Goal: Navigation & Orientation: Understand site structure

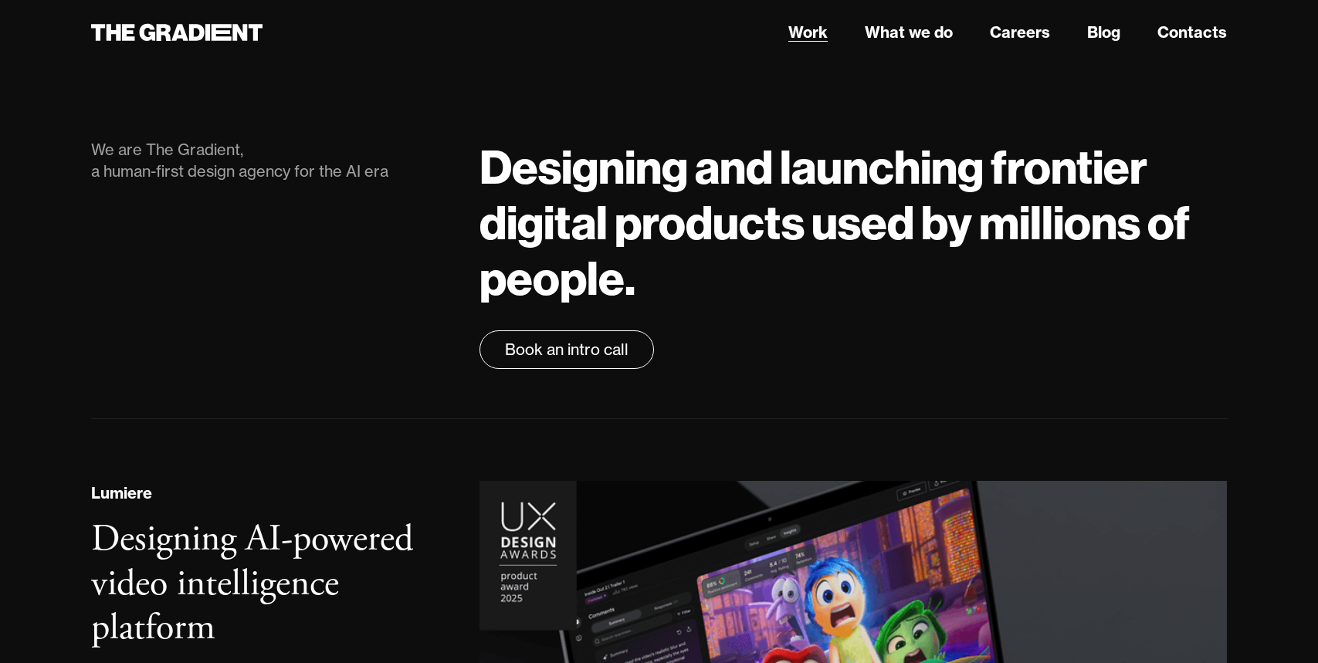
click at [804, 37] on link "Work" at bounding box center [807, 32] width 39 height 23
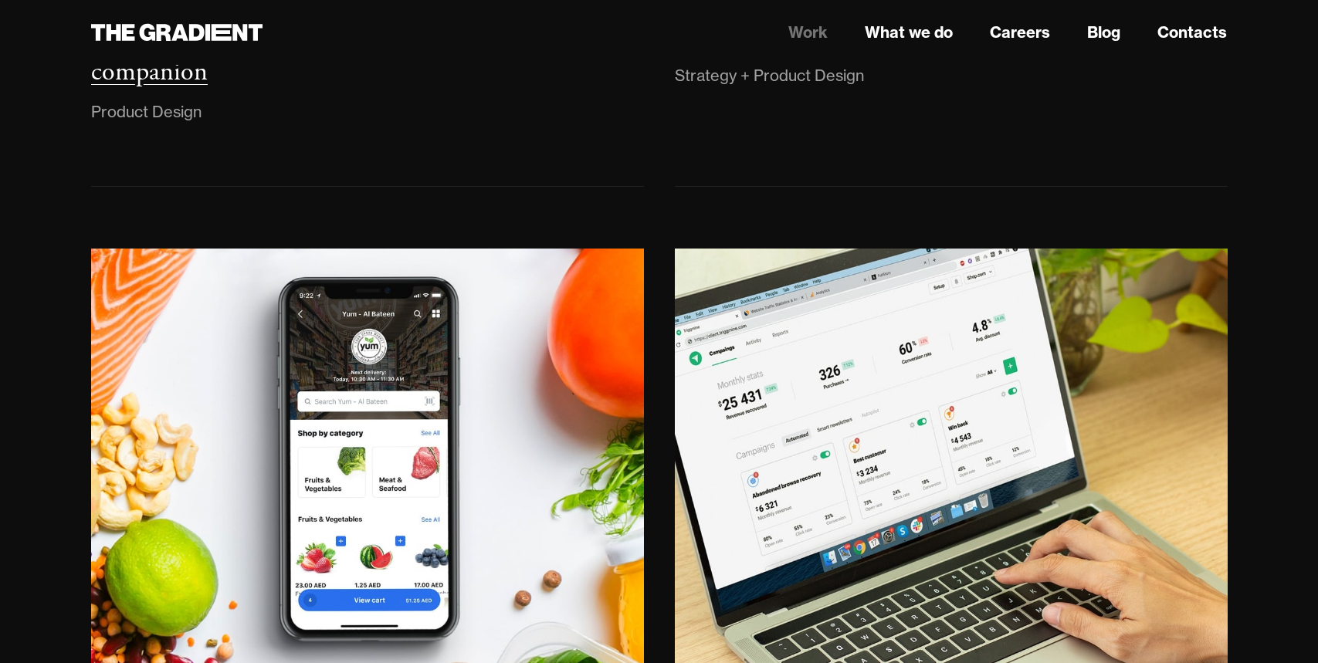
scroll to position [2170, 0]
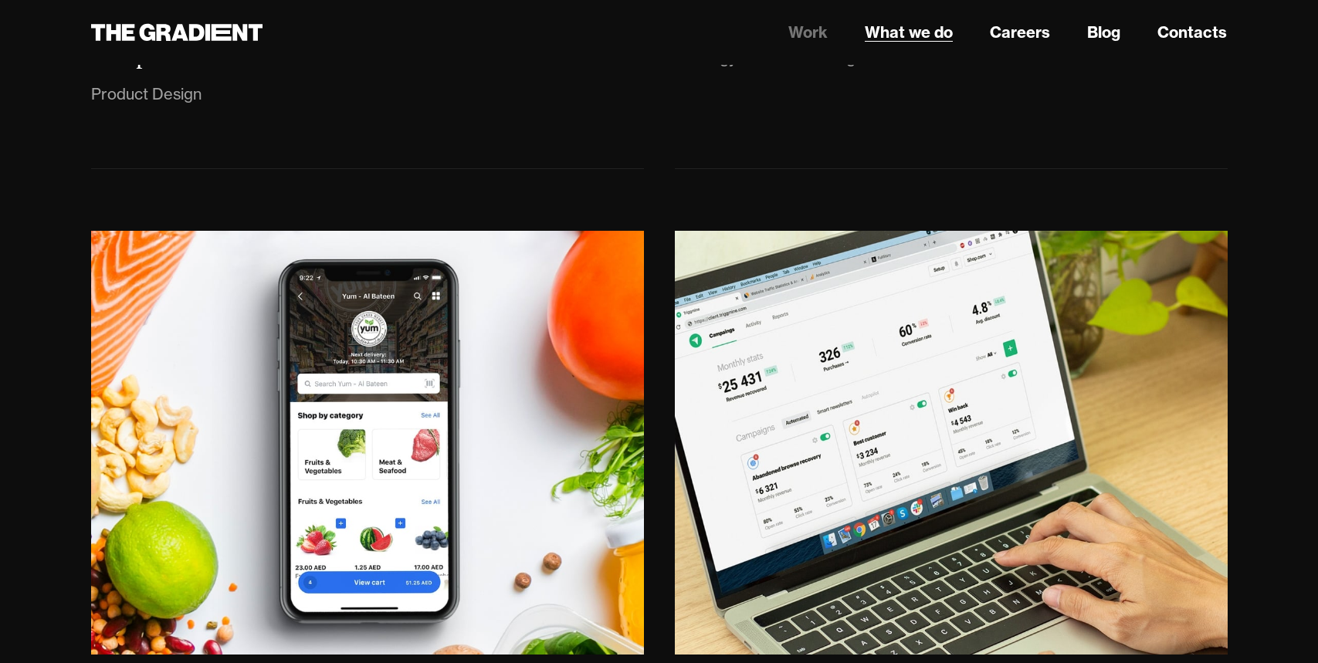
click at [928, 36] on link "What we do" at bounding box center [909, 32] width 88 height 23
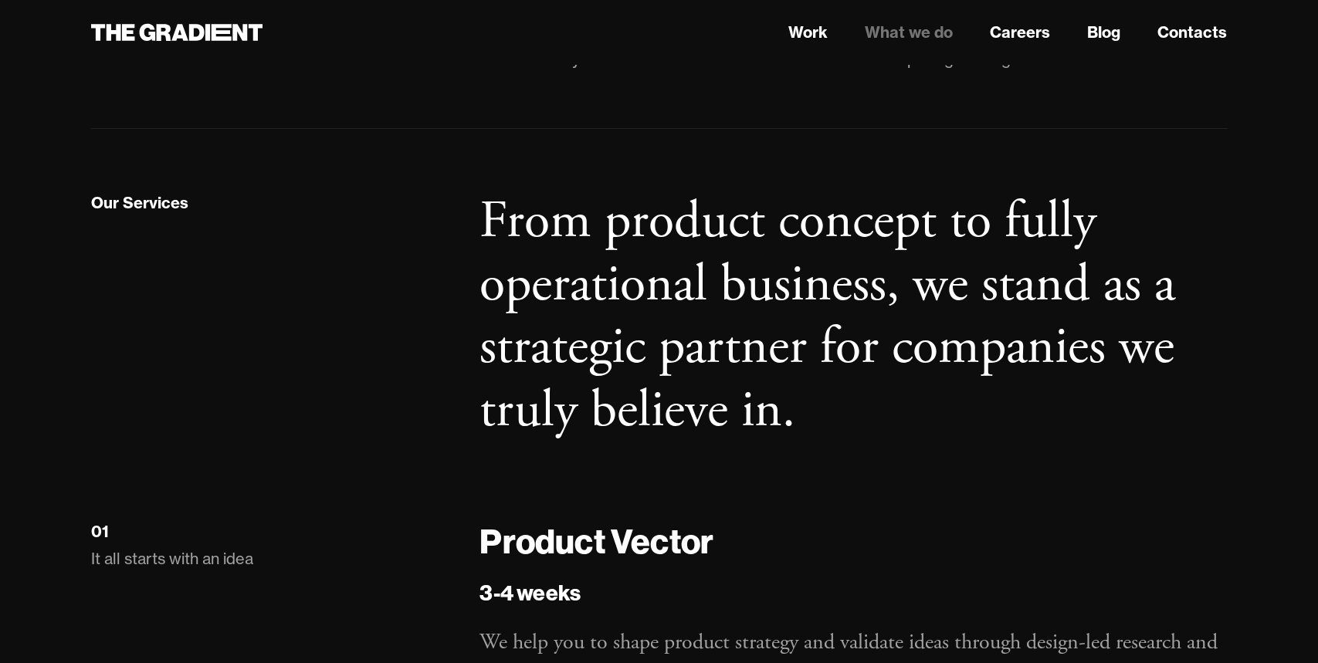
scroll to position [1630, 0]
